Goal: Task Accomplishment & Management: Use online tool/utility

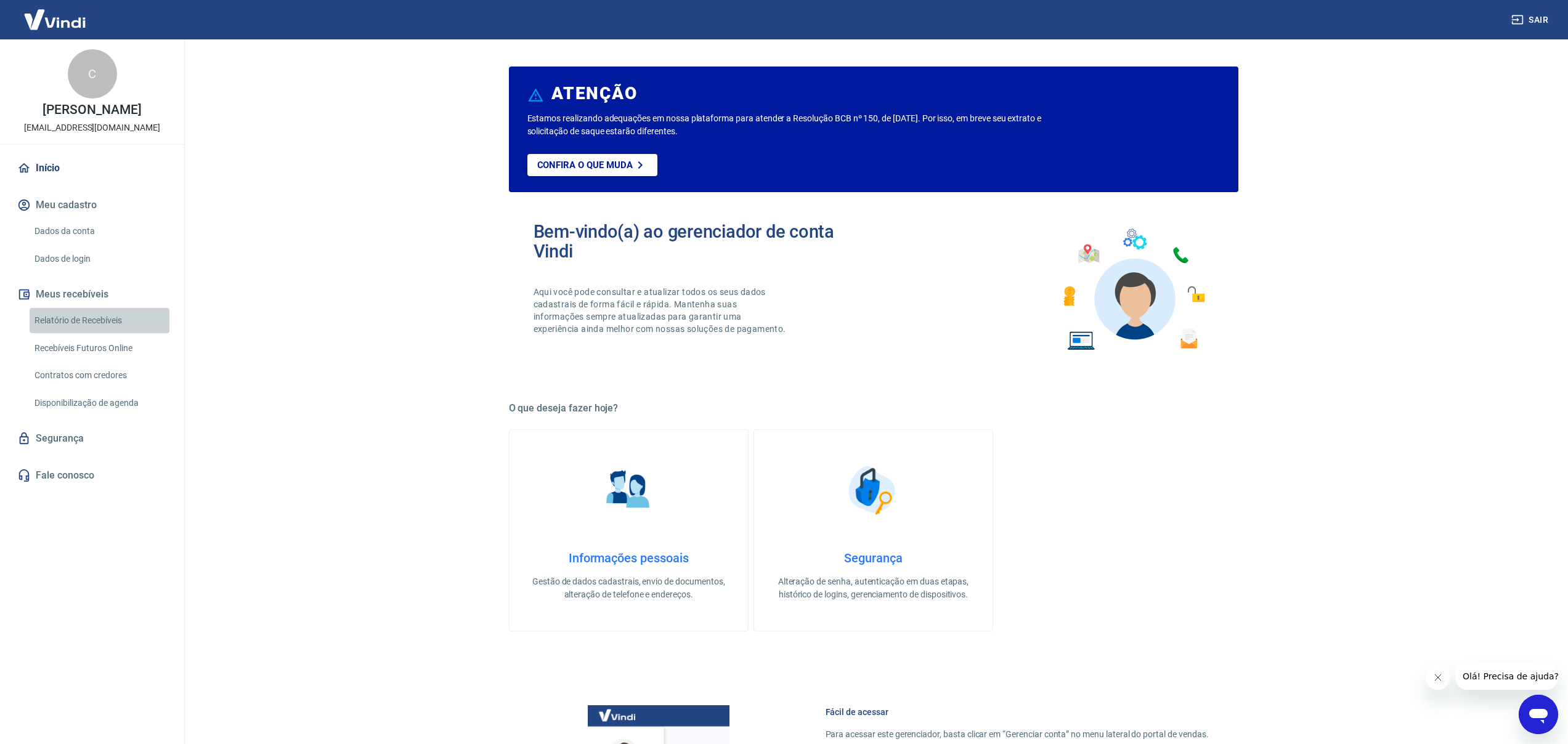
click at [76, 333] on link "Relatório de Recebíveis" at bounding box center [99, 320] width 140 height 25
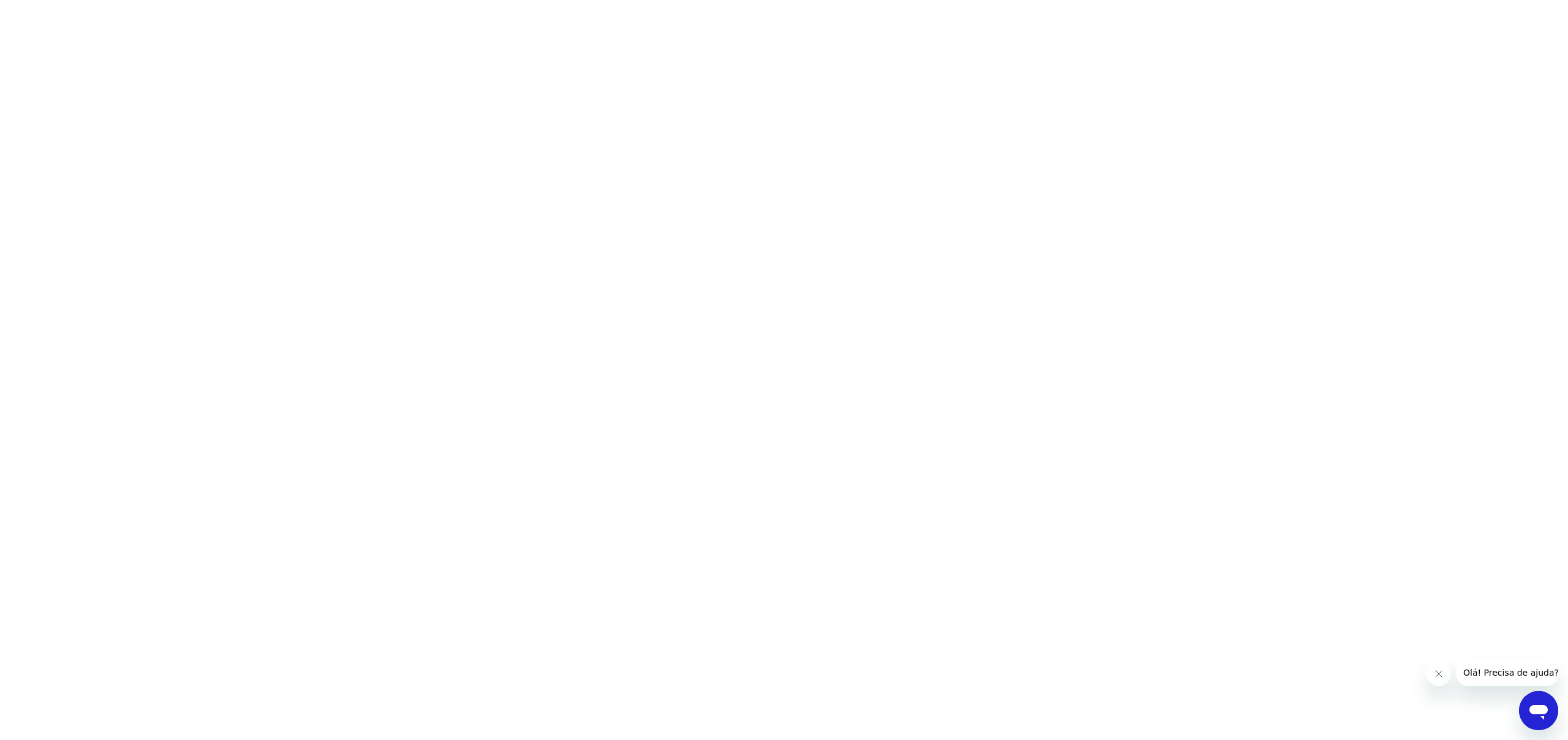
click at [723, 0] on html at bounding box center [784, 0] width 1568 height 0
